Goal: Task Accomplishment & Management: Manage account settings

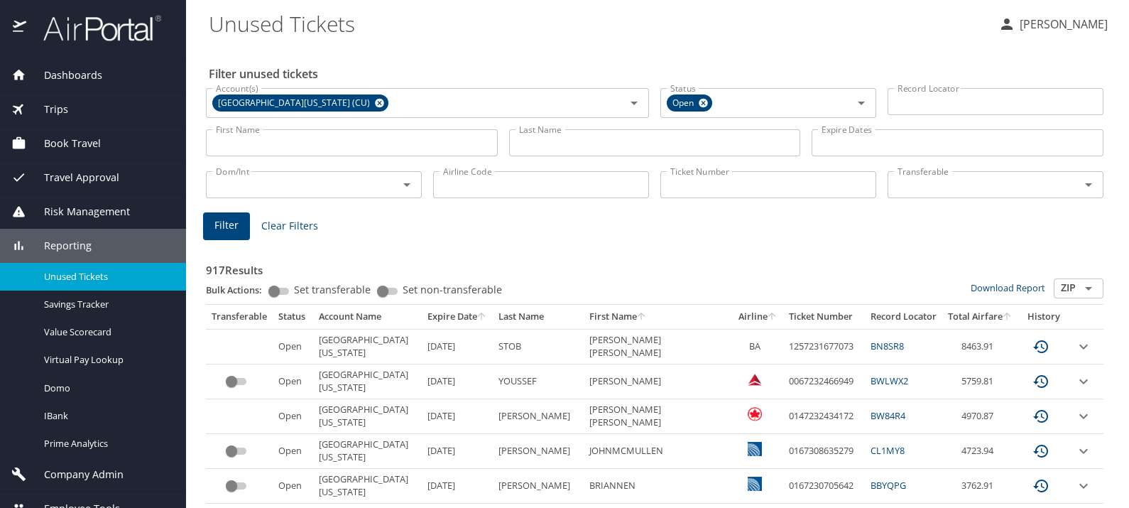
click at [80, 72] on span "Dashboards" at bounding box center [64, 75] width 76 height 16
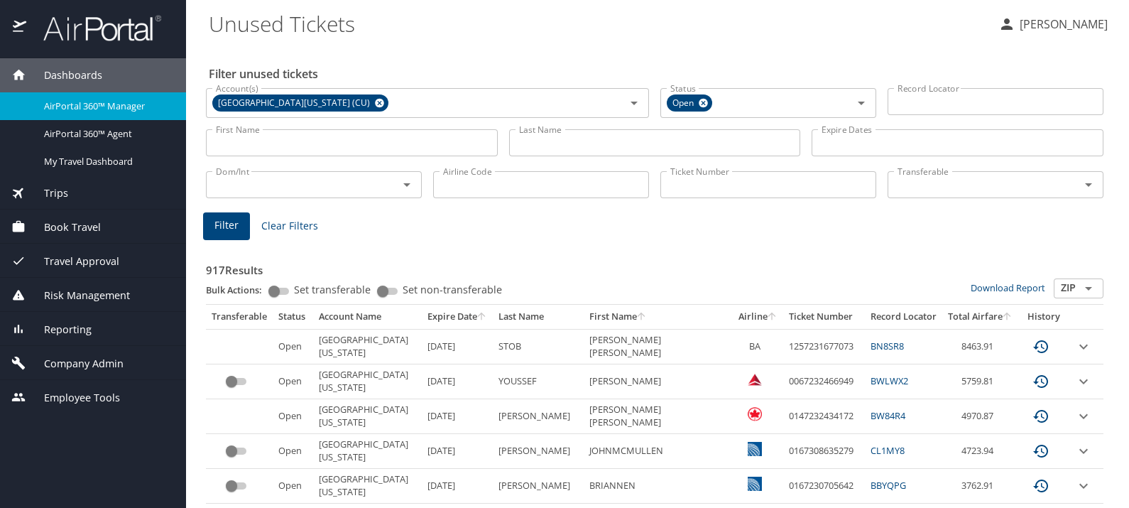
click at [101, 103] on span "AirPortal 360™ Manager" at bounding box center [106, 105] width 125 height 13
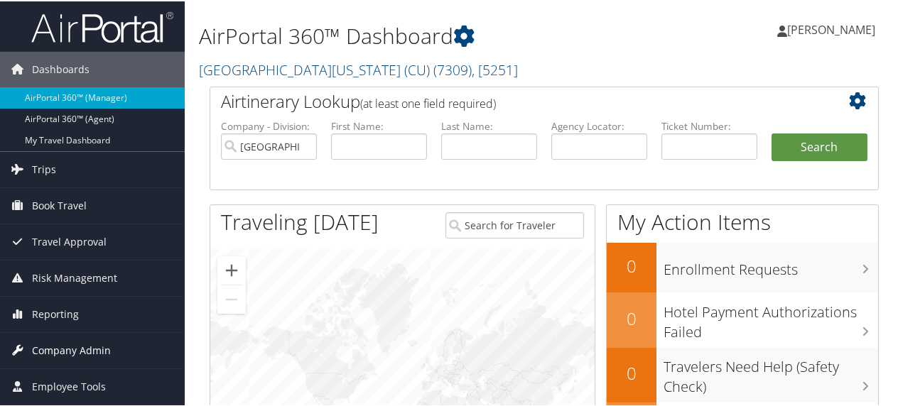
click at [58, 349] on span "Company Admin" at bounding box center [71, 350] width 79 height 36
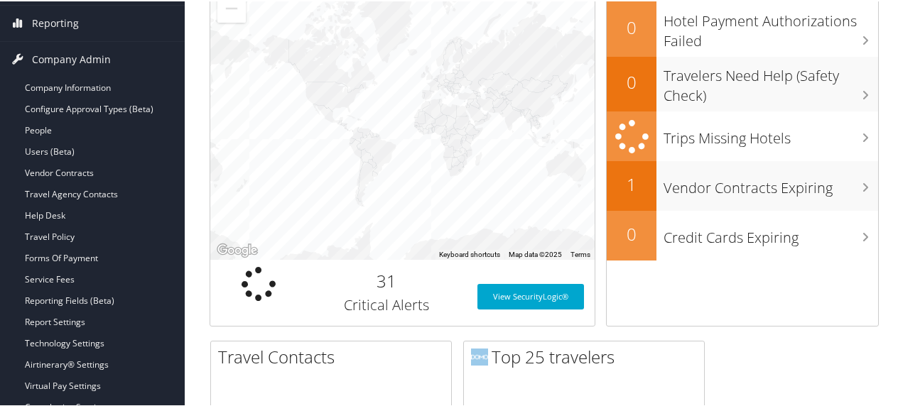
scroll to position [297, 0]
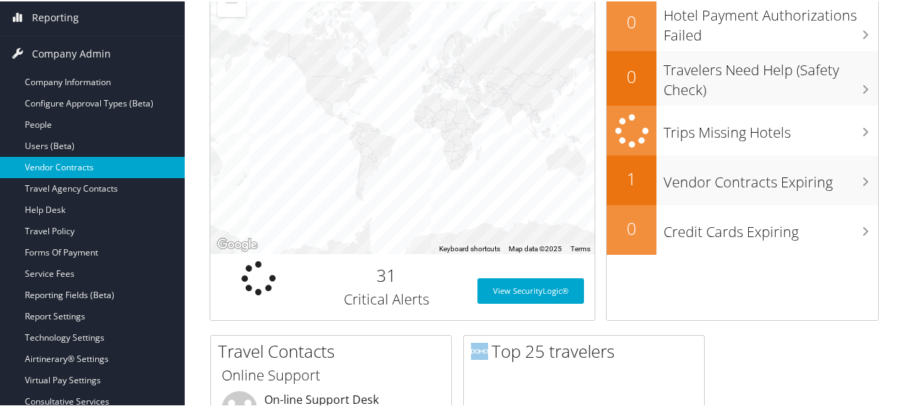
click at [50, 161] on link "Vendor Contracts" at bounding box center [92, 166] width 185 height 21
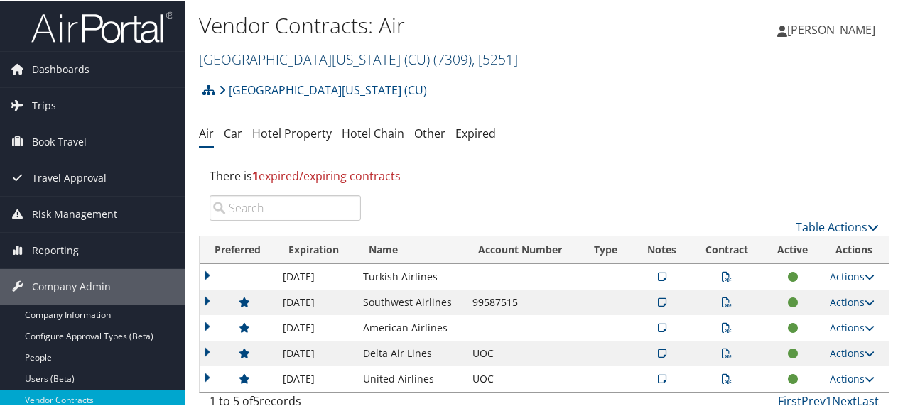
click at [305, 57] on link "[GEOGRAPHIC_DATA][US_STATE] (CU) ( 7309 ) , [ 5251 ]" at bounding box center [358, 57] width 319 height 19
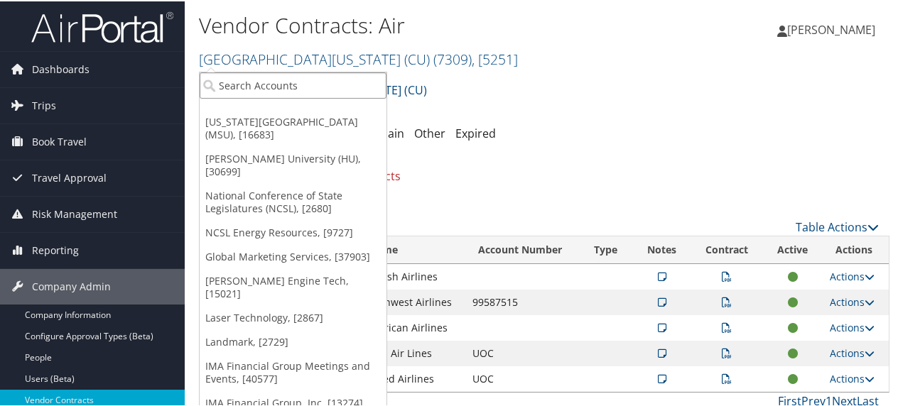
click at [288, 83] on input "search" at bounding box center [293, 84] width 187 height 26
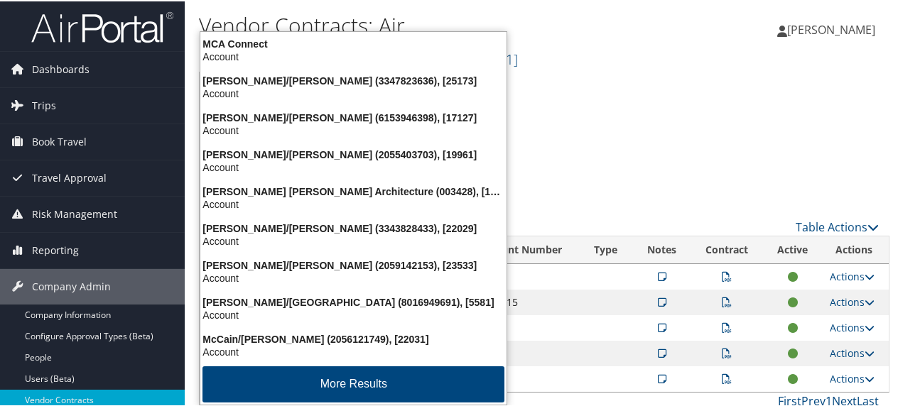
type input "mc"
click at [597, 65] on h2 "[GEOGRAPHIC_DATA][US_STATE] (CU) ( 7309 ) , [ 5251 ]" at bounding box center [429, 57] width 460 height 24
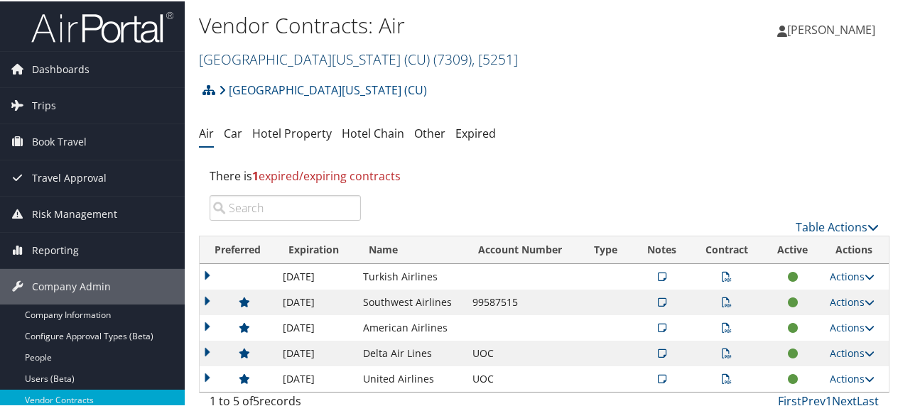
click at [291, 60] on link "University of Colorado (CU) ( 7309 ) , [ 5251 ]" at bounding box center [358, 57] width 319 height 19
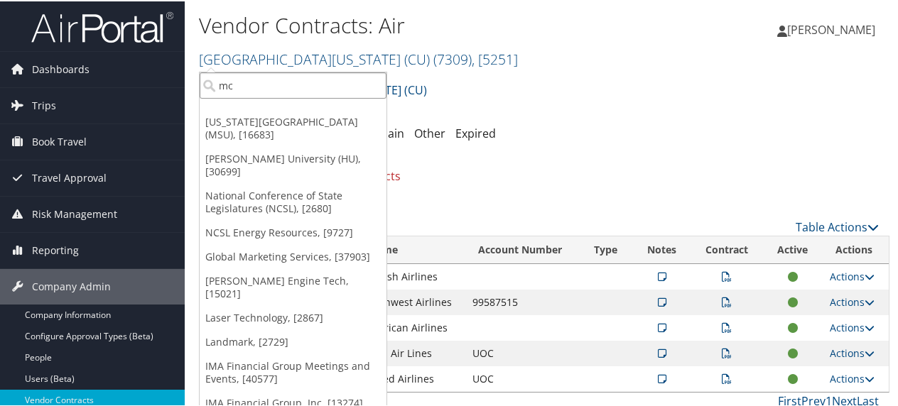
click at [238, 86] on input "mc" at bounding box center [293, 84] width 187 height 26
type input "mcleod"
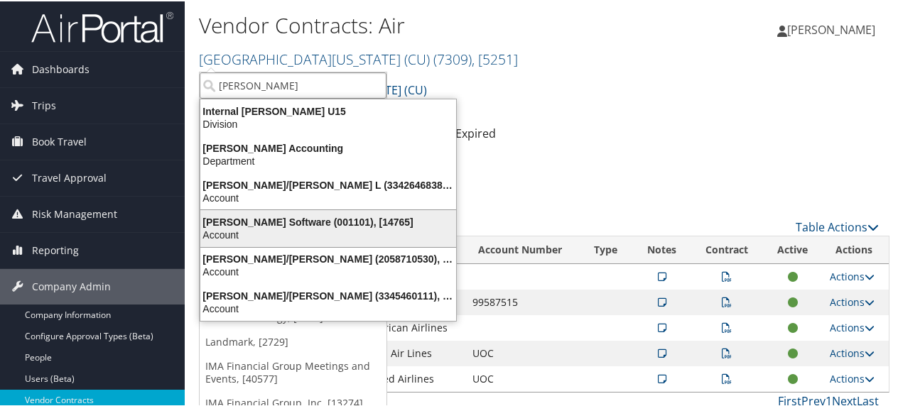
click at [244, 223] on div "McLeod Software (001101), [14765]" at bounding box center [328, 220] width 273 height 13
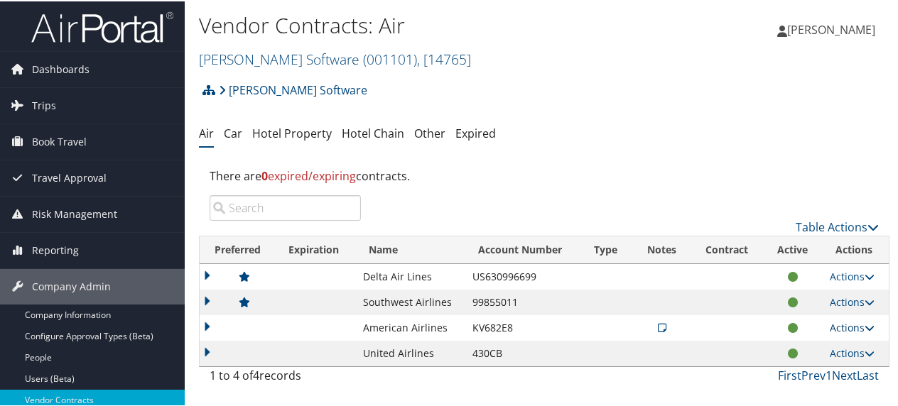
click at [866, 326] on icon at bounding box center [869, 327] width 10 height 10
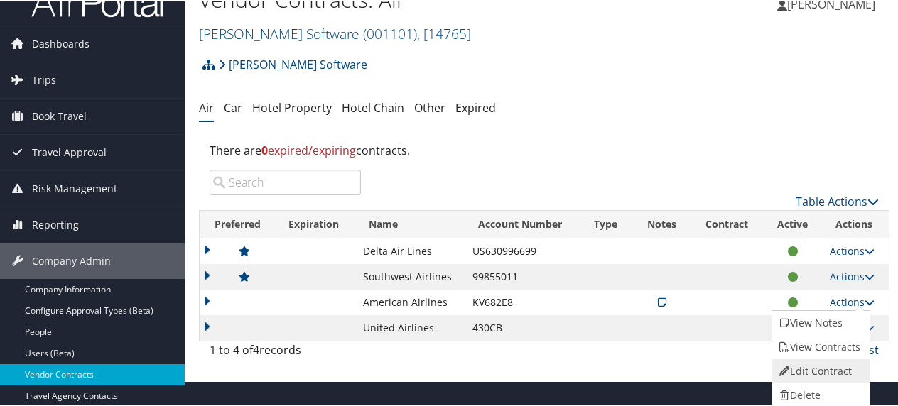
click at [817, 368] on link "Edit Contract" at bounding box center [819, 370] width 94 height 24
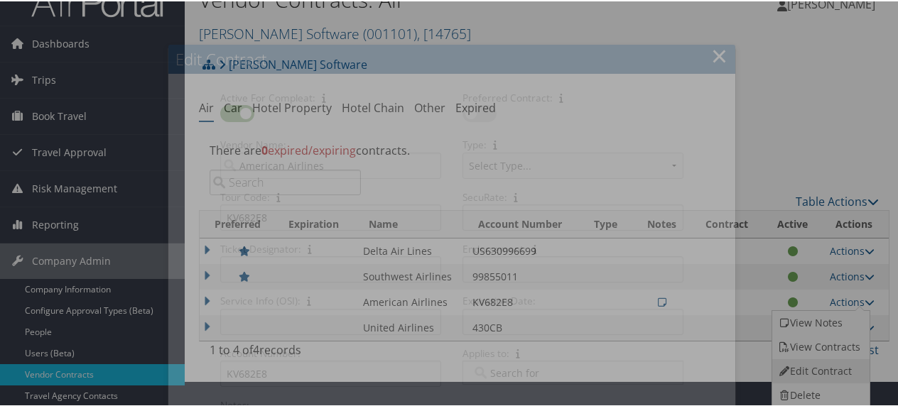
select select "[object Object]"
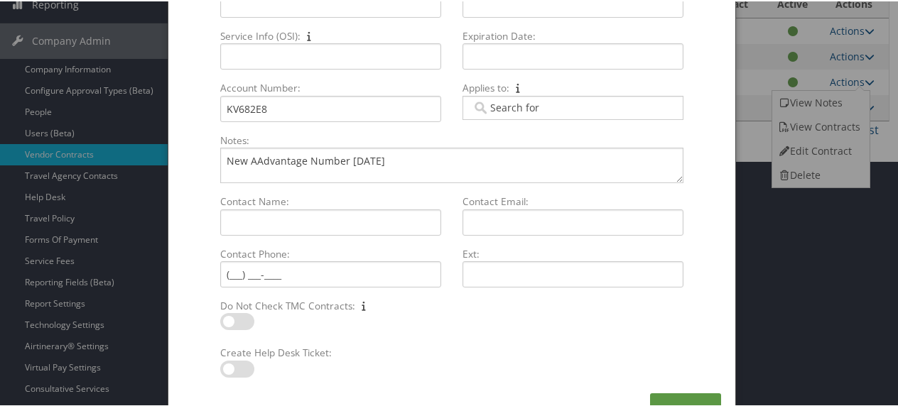
scroll to position [115, 0]
